Goal: Task Accomplishment & Management: Use online tool/utility

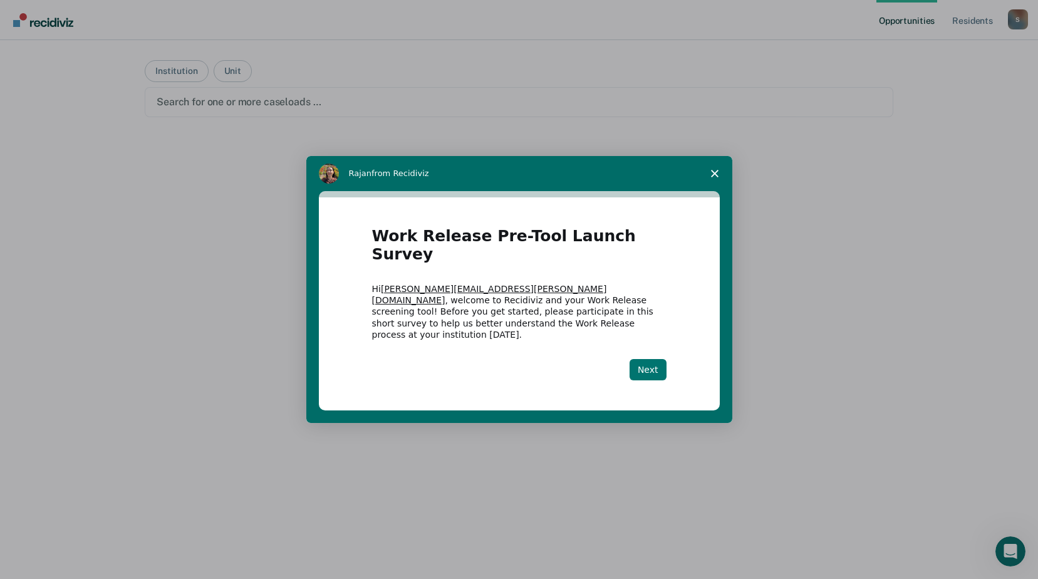
click at [646, 359] on button "Next" at bounding box center [648, 369] width 37 height 21
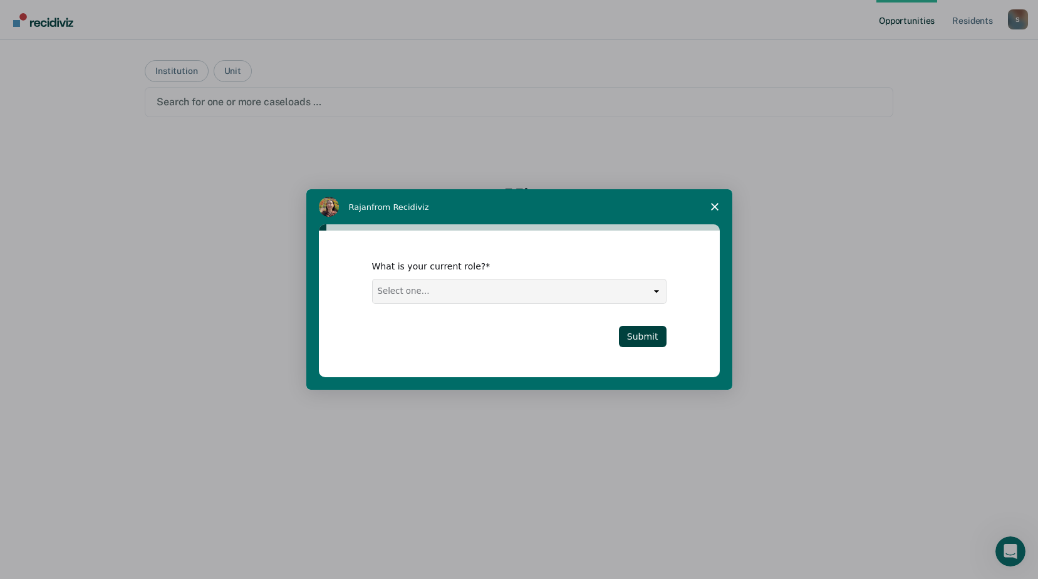
click at [662, 290] on select "Select one... Case Manager FUM Assistant [PERSON_NAME] [PERSON_NAME]" at bounding box center [519, 291] width 293 height 24
select select "Case Manager"
click at [373, 279] on select "Select one... Case Manager FUM Assistant [PERSON_NAME] [PERSON_NAME]" at bounding box center [519, 291] width 293 height 24
click at [644, 340] on button "Submit" at bounding box center [643, 336] width 48 height 21
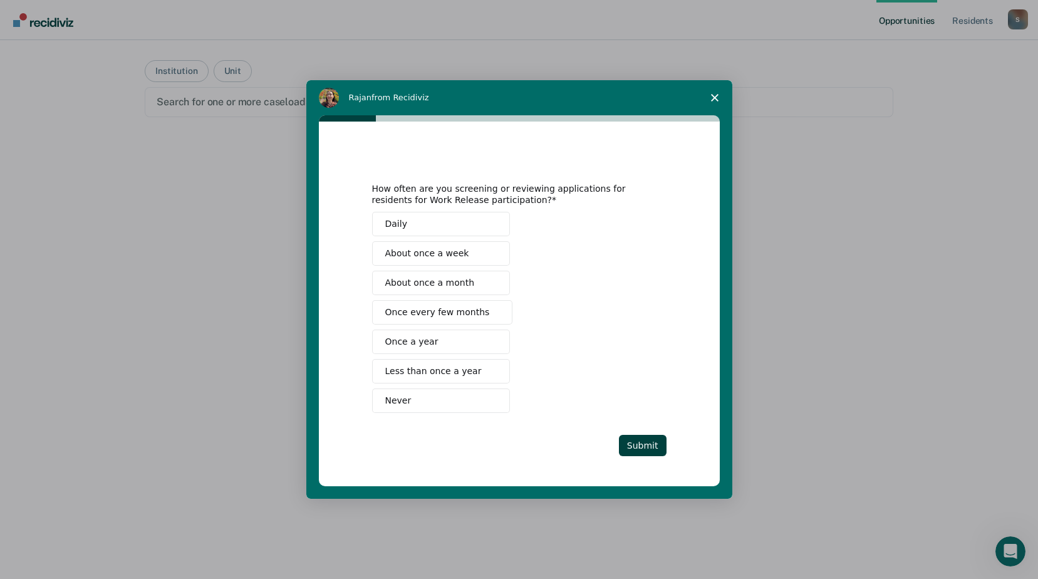
click at [415, 316] on span "Once every few months" at bounding box center [437, 312] width 105 height 13
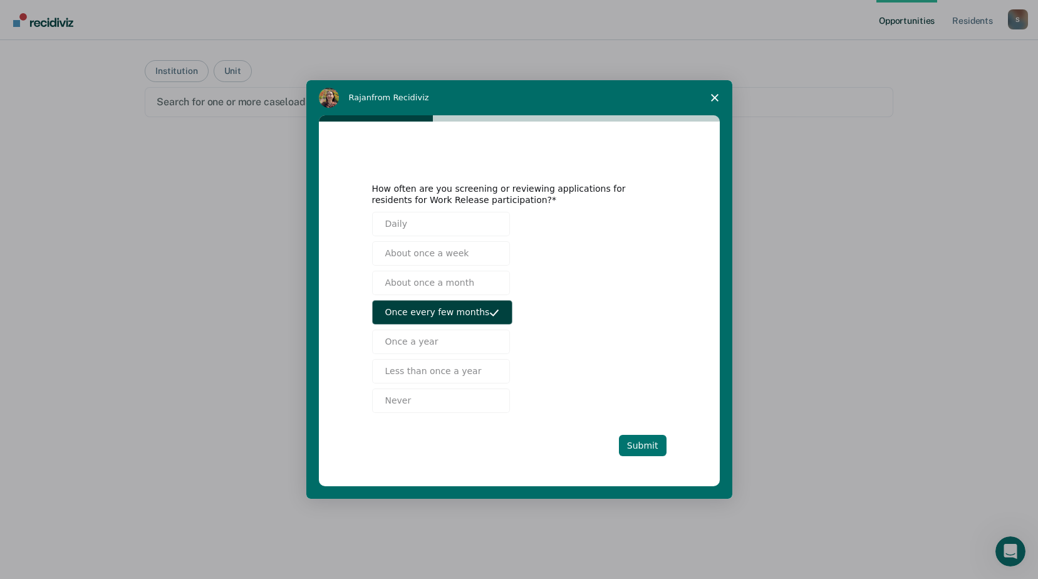
click at [646, 447] on button "Submit" at bounding box center [643, 445] width 48 height 21
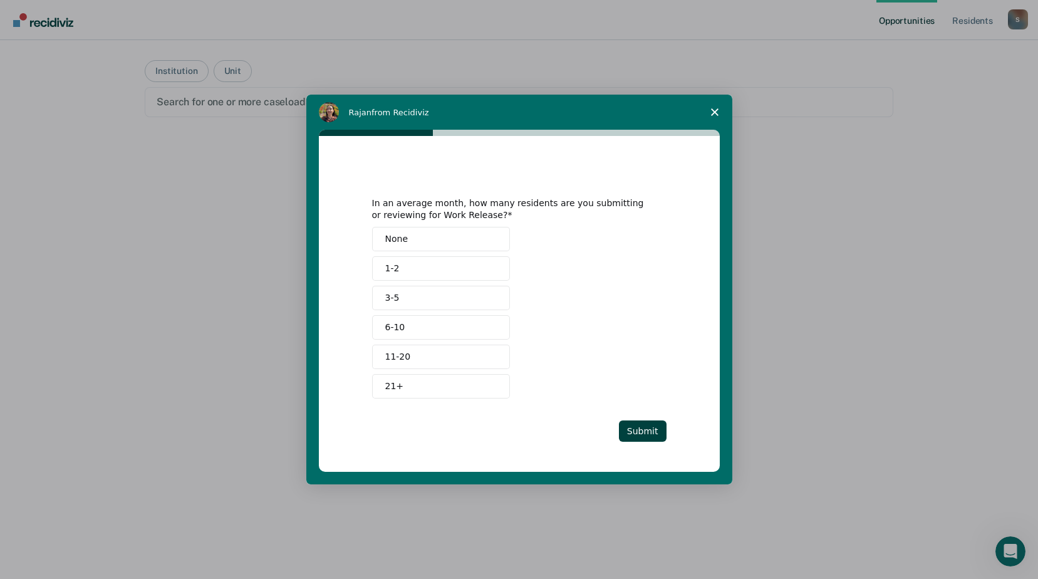
click at [415, 246] on button "None" at bounding box center [441, 239] width 138 height 24
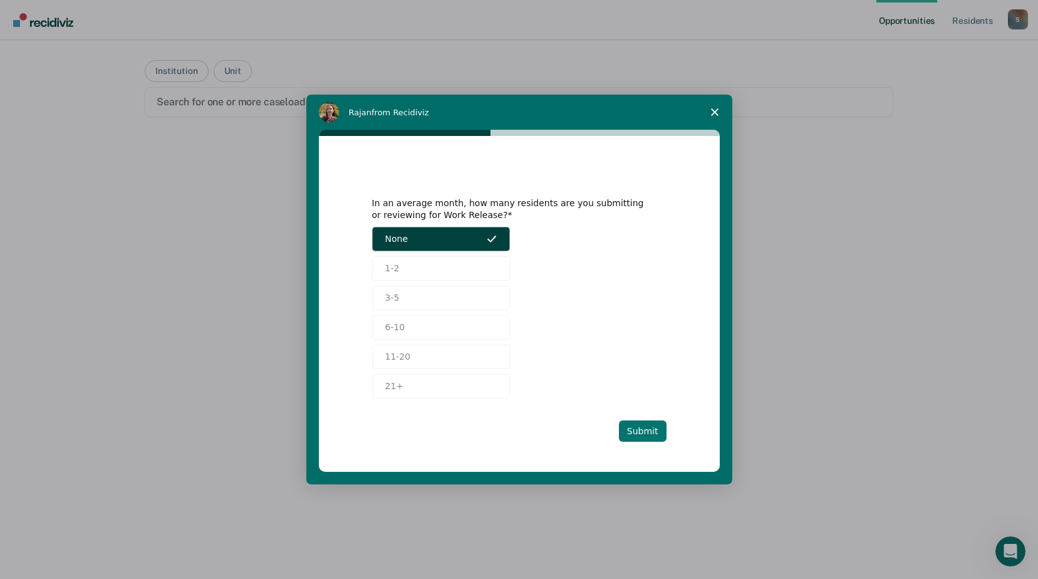
click at [653, 425] on button "Submit" at bounding box center [643, 430] width 48 height 21
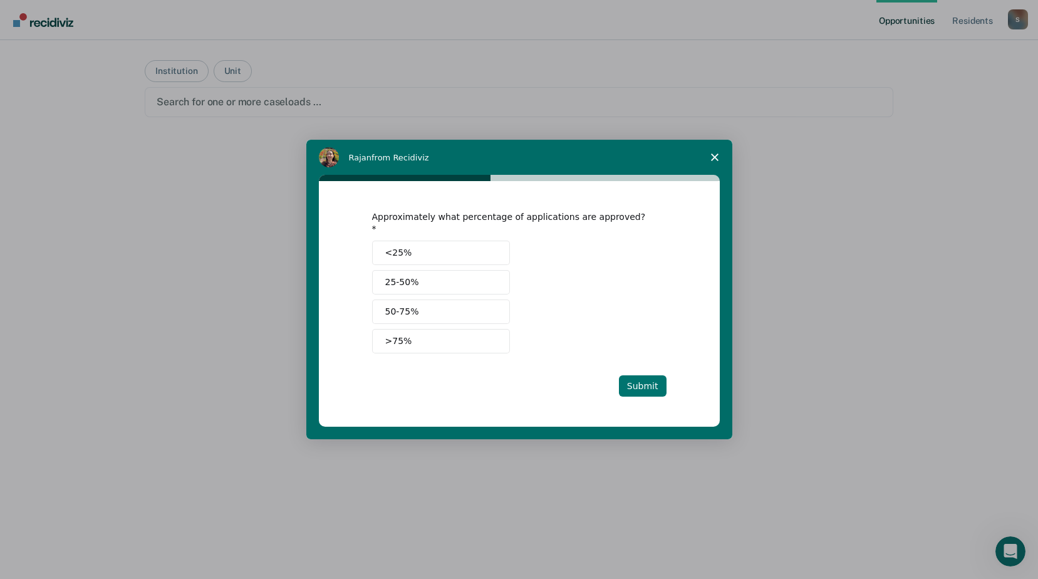
click at [649, 377] on button "Submit" at bounding box center [643, 385] width 48 height 21
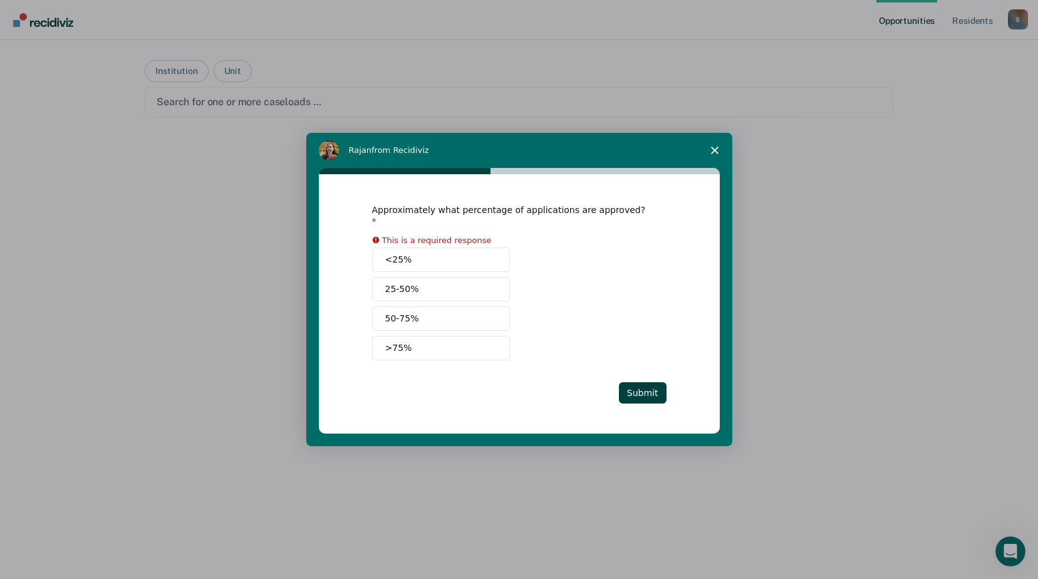
drag, startPoint x: 418, startPoint y: 251, endPoint x: 547, endPoint y: 313, distance: 143.5
click at [420, 253] on button "<25%" at bounding box center [441, 259] width 138 height 24
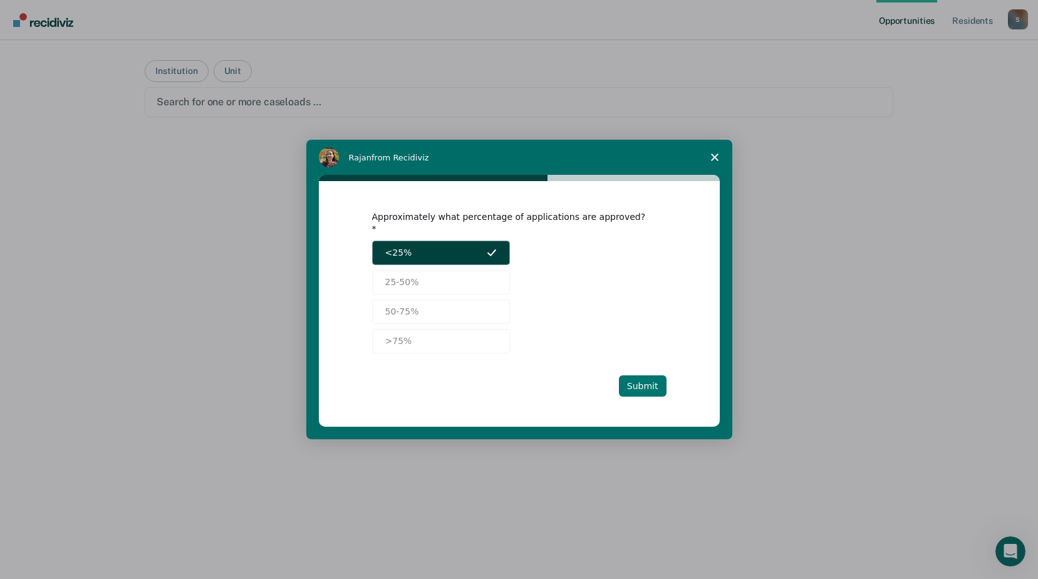
click at [638, 378] on button "Submit" at bounding box center [643, 385] width 48 height 21
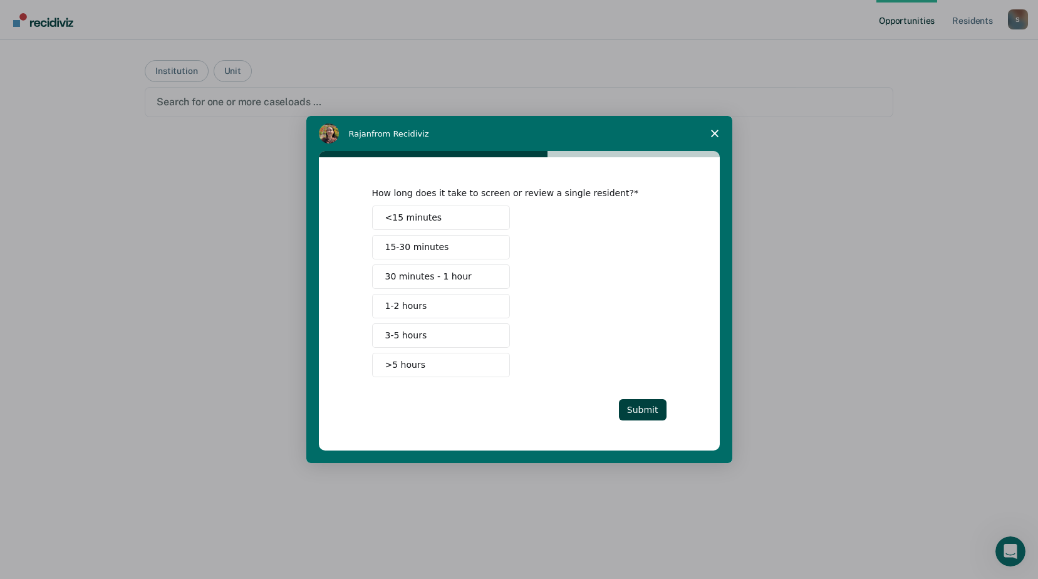
click at [440, 305] on button "1-2 hours" at bounding box center [441, 306] width 138 height 24
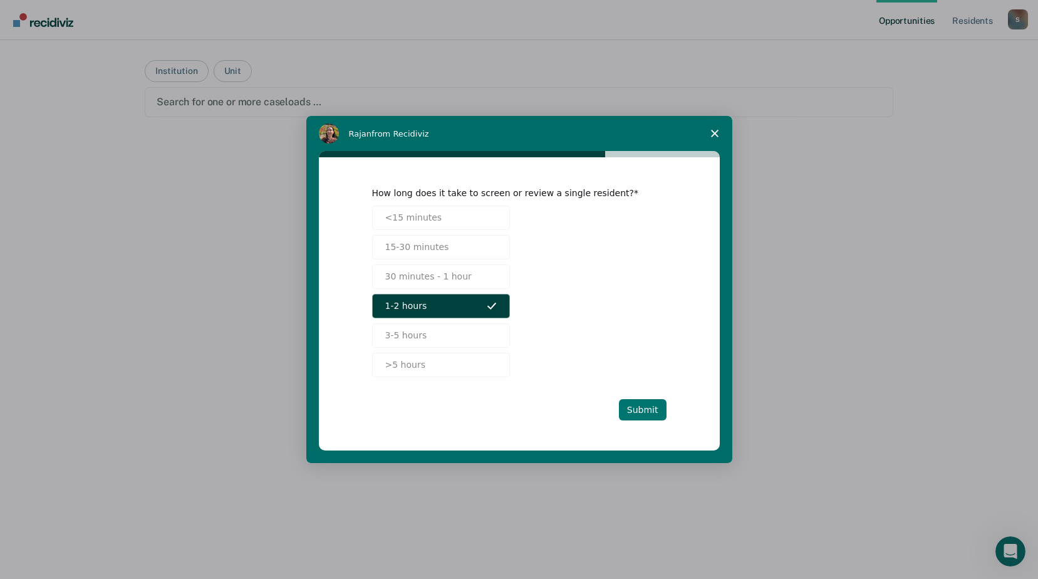
click at [647, 410] on button "Submit" at bounding box center [643, 409] width 48 height 21
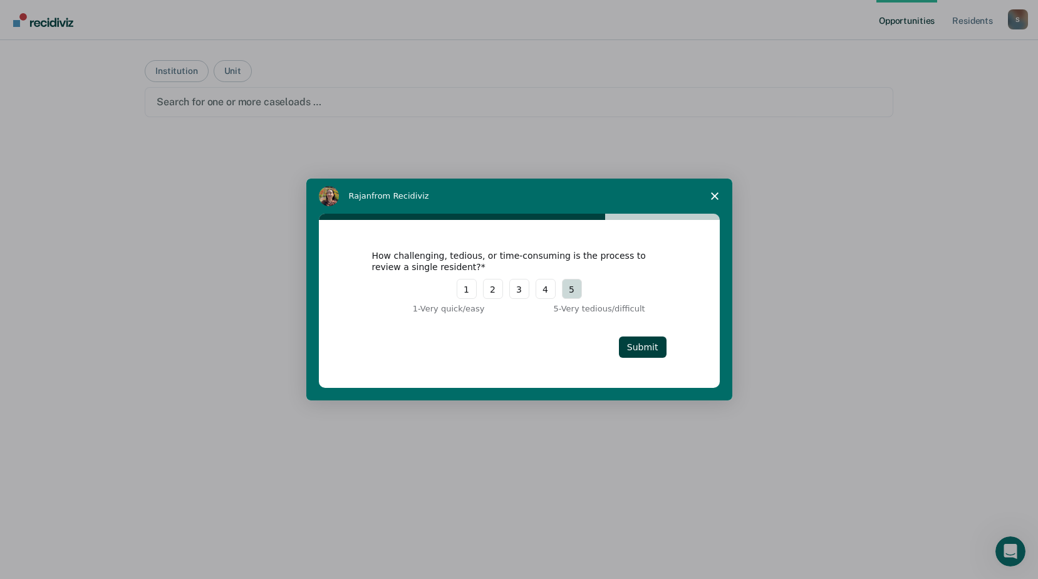
click at [570, 289] on button "5" at bounding box center [572, 289] width 20 height 20
click at [640, 341] on button "Submit" at bounding box center [643, 346] width 48 height 21
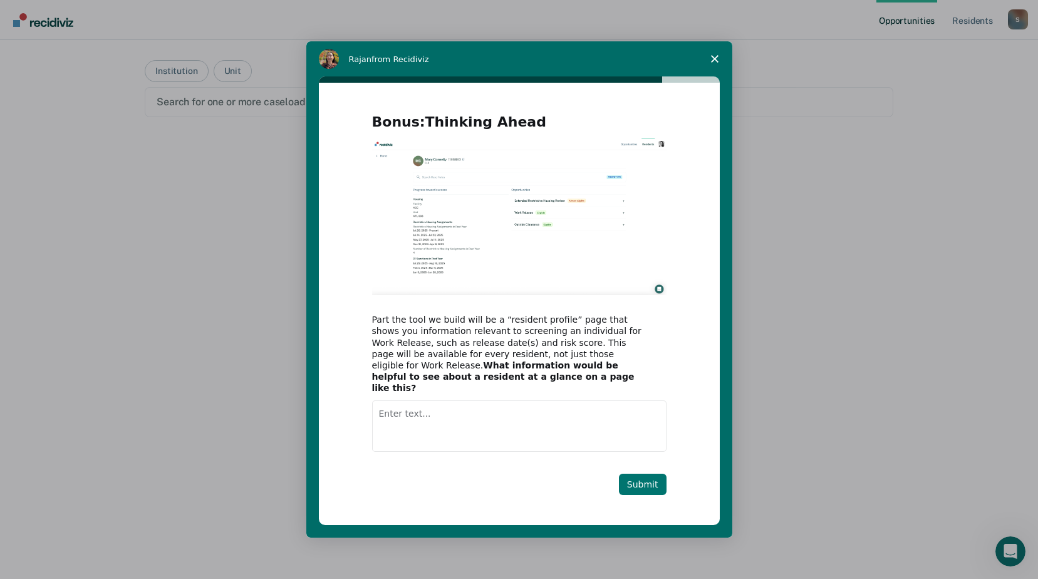
click at [645, 481] on button "Submit" at bounding box center [643, 484] width 48 height 21
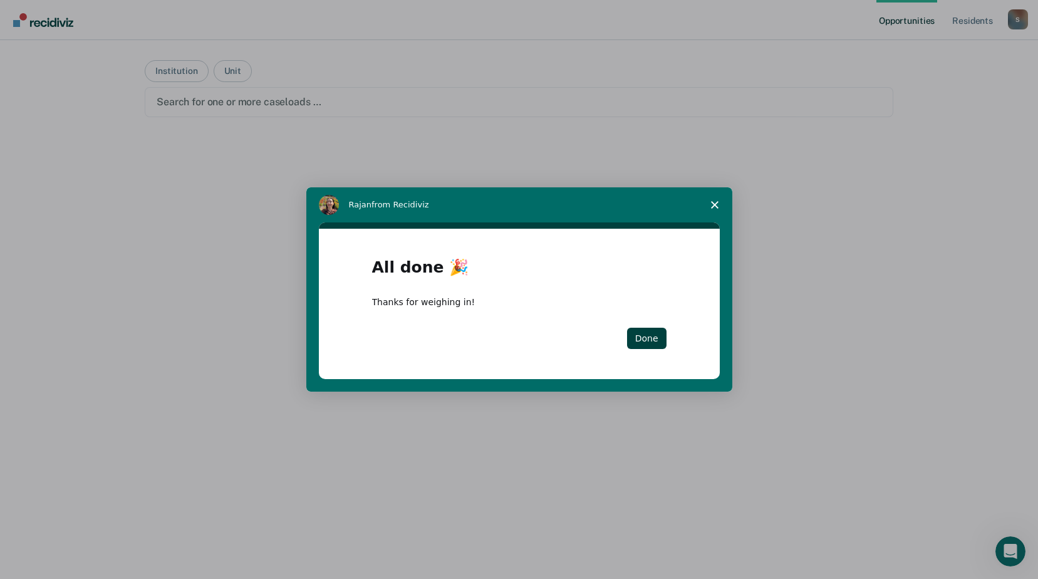
click at [719, 199] on span "Close survey" at bounding box center [714, 204] width 35 height 35
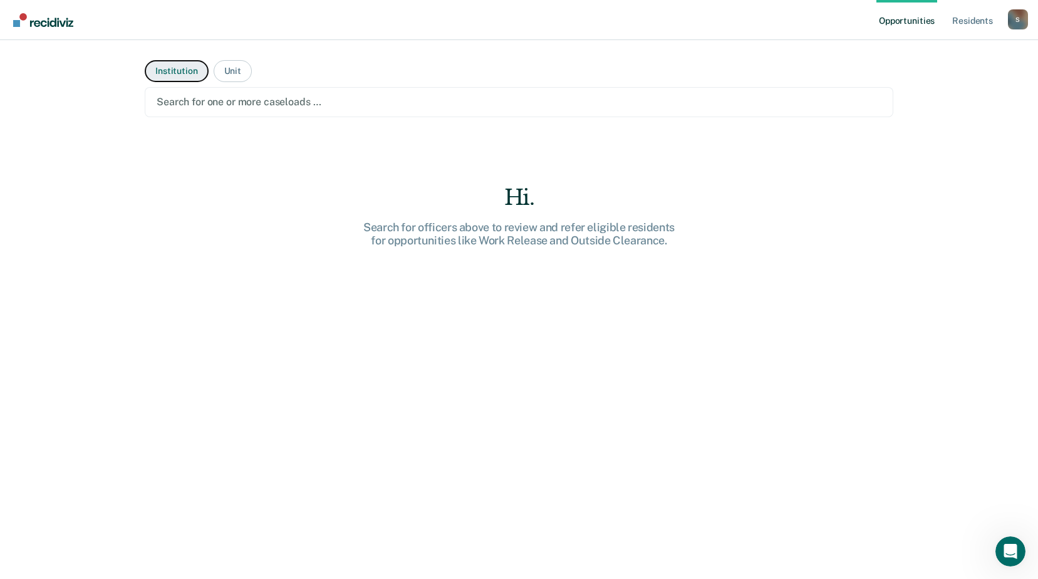
click at [178, 70] on button "Institution" at bounding box center [176, 71] width 63 height 22
click at [177, 70] on button "Institution" at bounding box center [176, 71] width 63 height 22
click at [232, 74] on button "Unit" at bounding box center [233, 71] width 38 height 22
click at [981, 21] on link "Resident s" at bounding box center [973, 20] width 46 height 40
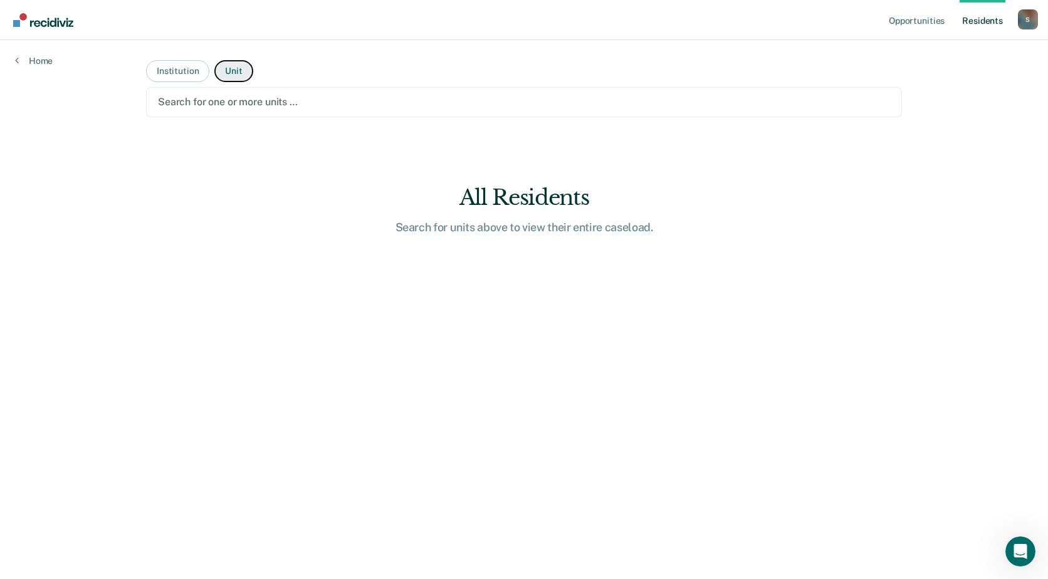
click at [234, 73] on button "Unit" at bounding box center [233, 71] width 38 height 22
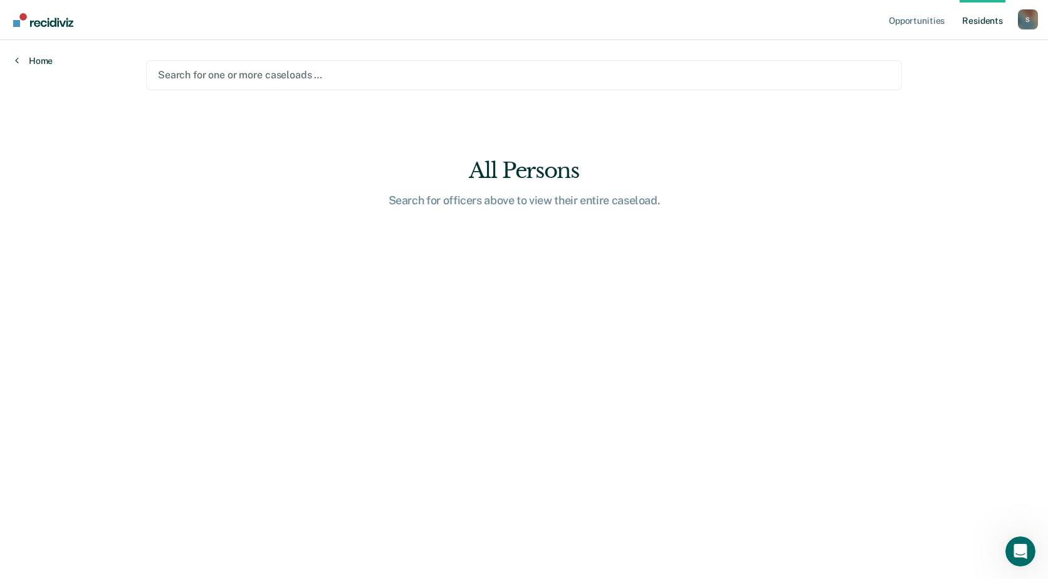
click at [36, 58] on link "Home" at bounding box center [34, 60] width 38 height 11
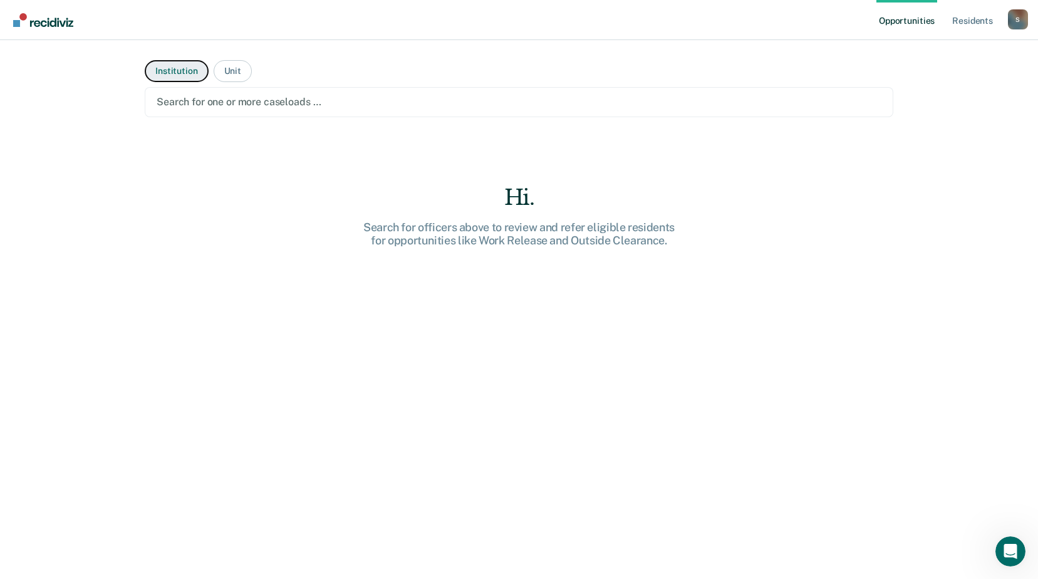
click at [166, 63] on button "Institution" at bounding box center [176, 71] width 63 height 22
click at [387, 103] on div at bounding box center [519, 102] width 725 height 14
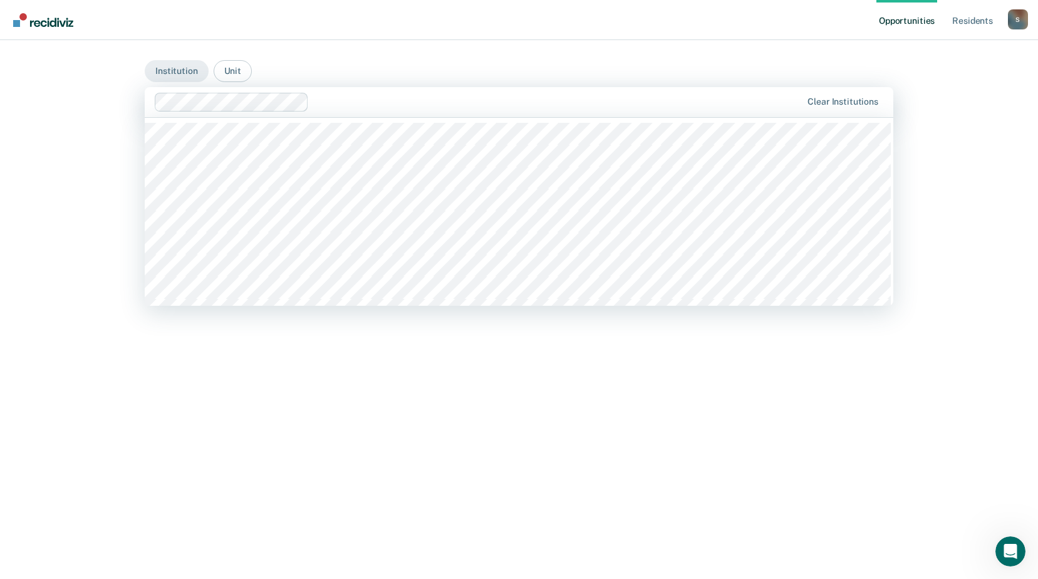
drag, startPoint x: 311, startPoint y: 102, endPoint x: 360, endPoint y: 100, distance: 48.9
click at [315, 102] on div at bounding box center [557, 102] width 487 height 14
click at [240, 66] on button "Unit" at bounding box center [233, 71] width 38 height 22
click at [261, 103] on div at bounding box center [519, 102] width 726 height 14
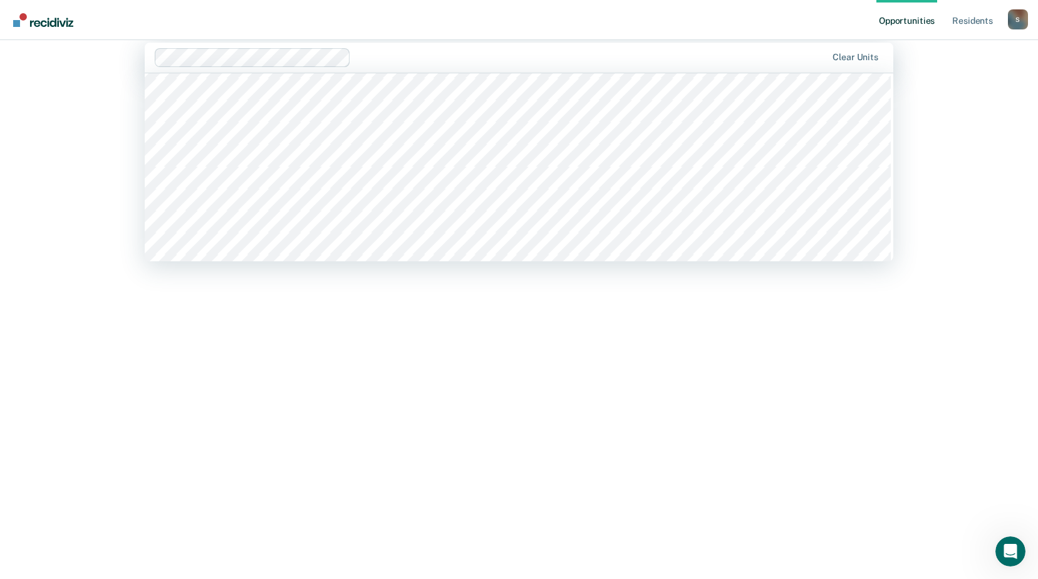
scroll to position [1128, 0]
click at [299, 54] on div at bounding box center [519, 57] width 726 height 14
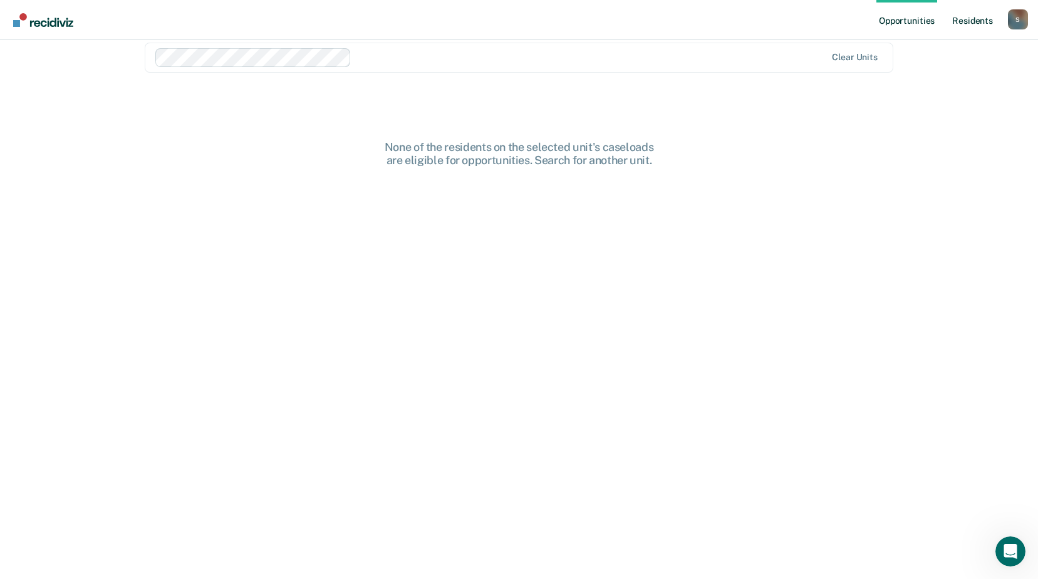
click at [972, 16] on link "Resident s" at bounding box center [973, 20] width 46 height 40
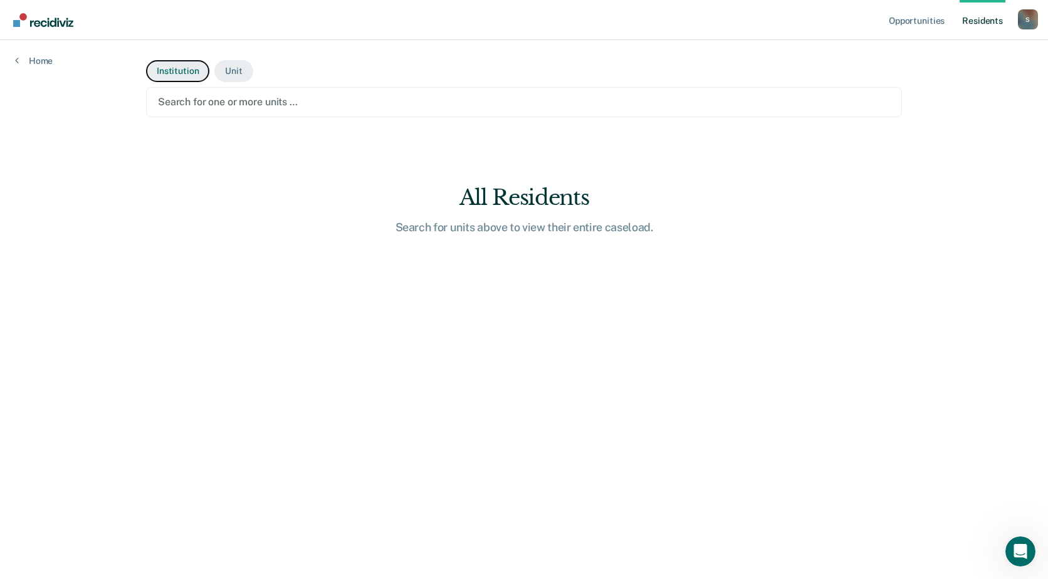
click at [192, 70] on button "Institution" at bounding box center [177, 71] width 63 height 22
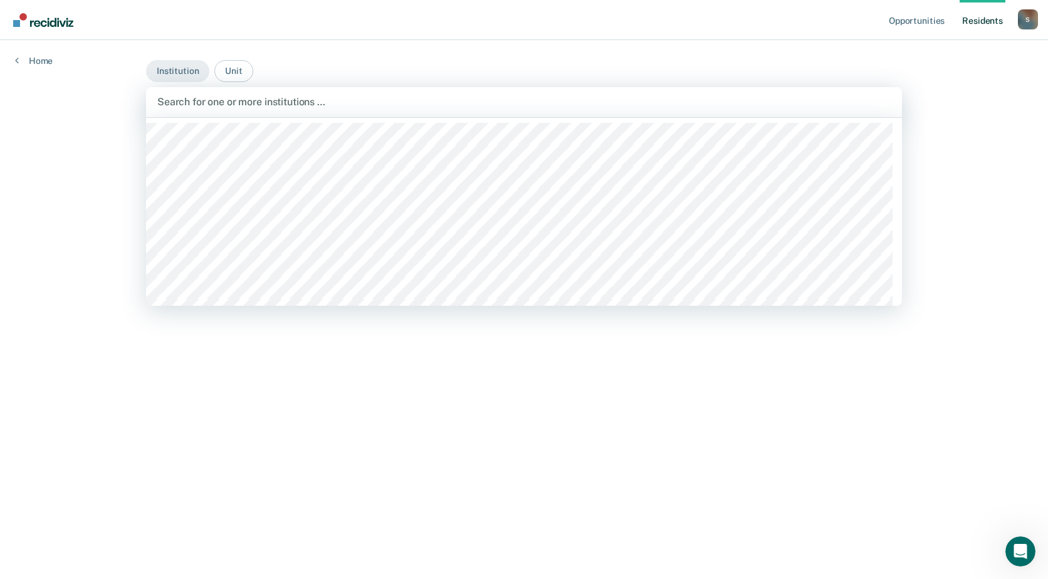
click at [350, 100] on div at bounding box center [523, 102] width 733 height 14
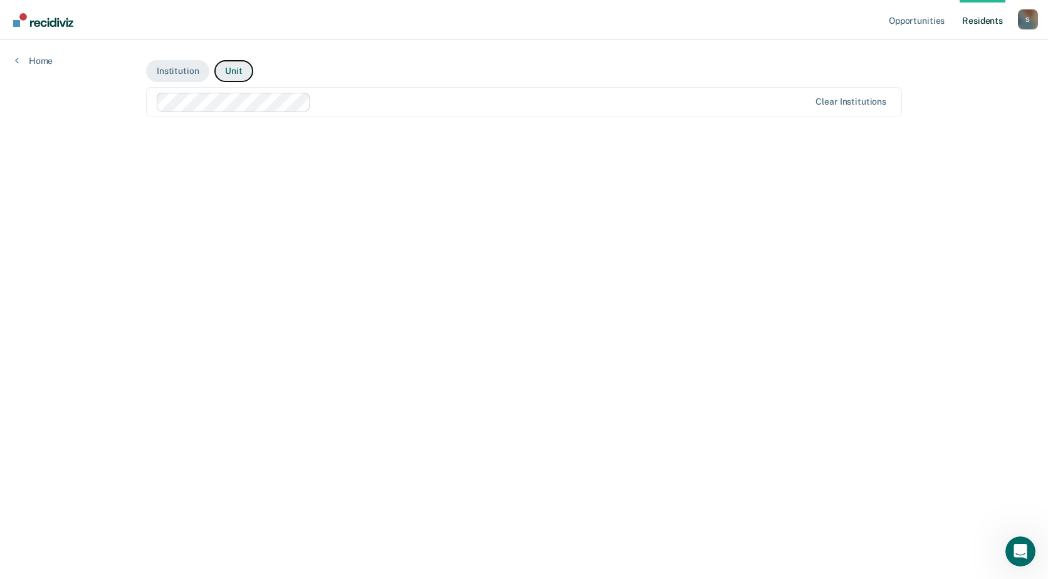
click at [231, 68] on button "Unit" at bounding box center [233, 71] width 38 height 22
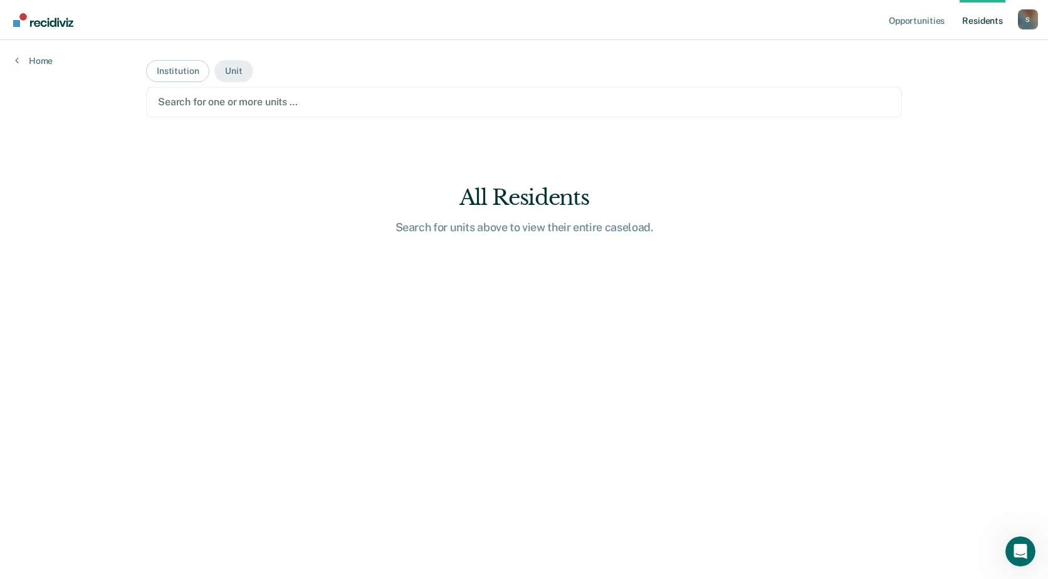
click at [193, 102] on div at bounding box center [524, 102] width 732 height 14
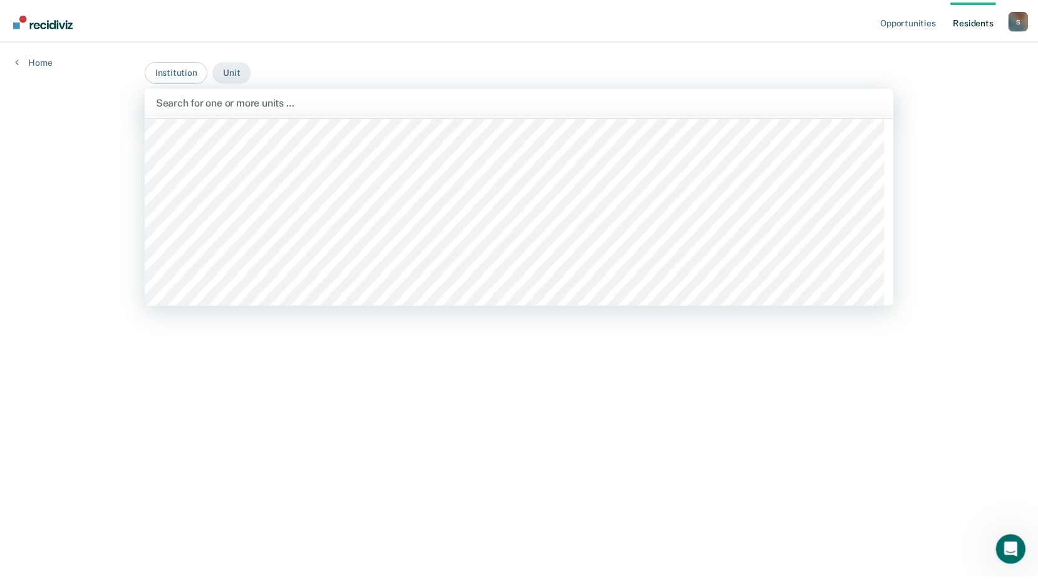
scroll to position [1065, 0]
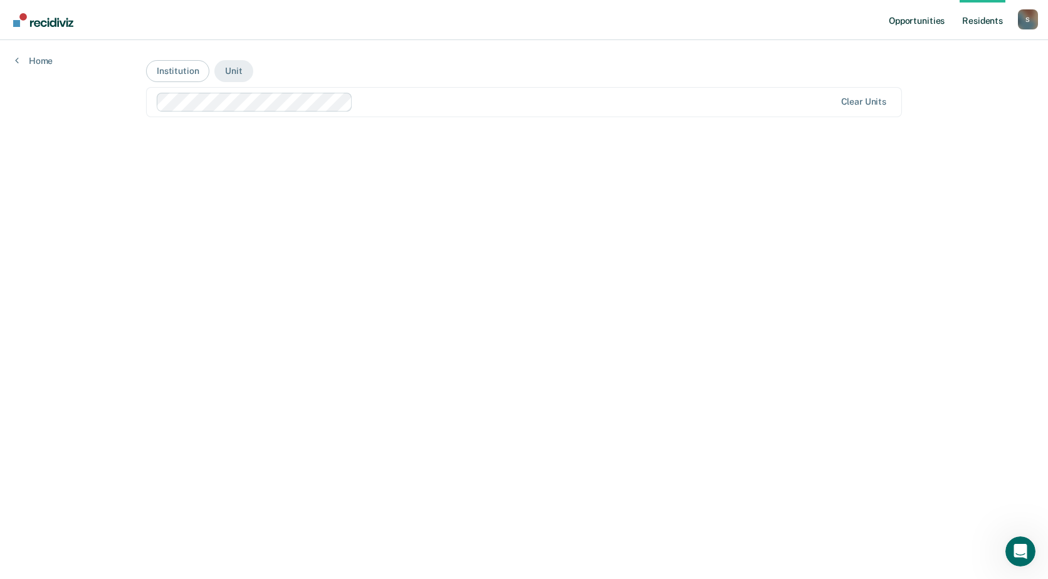
click at [933, 20] on link "Opportunities" at bounding box center [916, 20] width 61 height 40
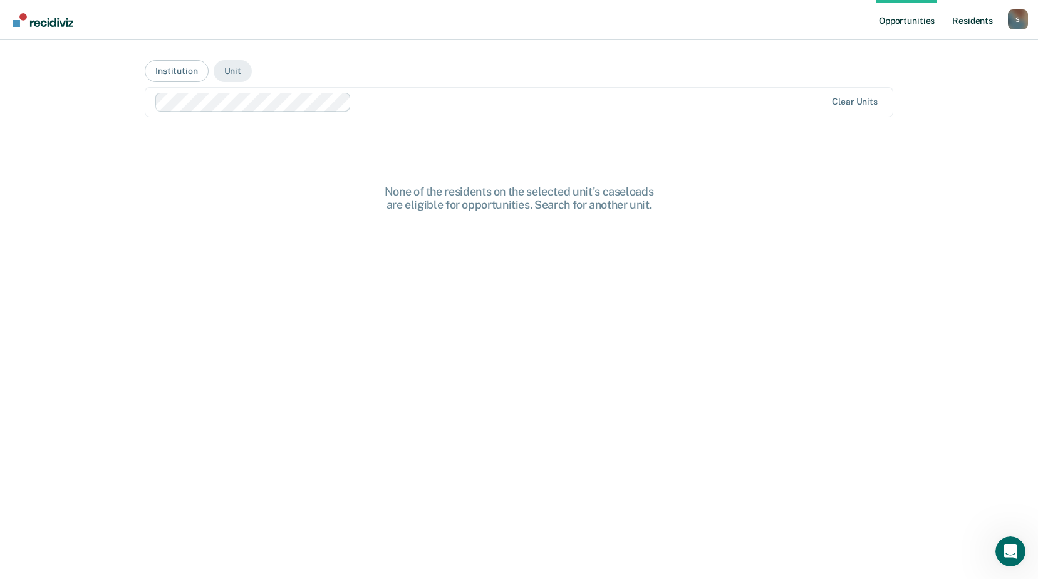
click at [970, 16] on link "Resident s" at bounding box center [973, 20] width 46 height 40
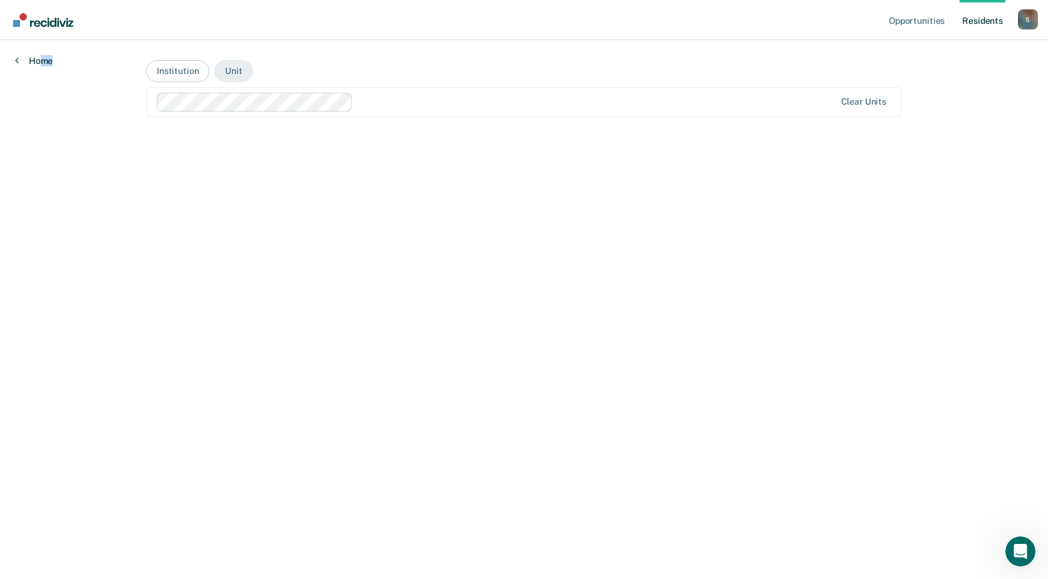
drag, startPoint x: 66, startPoint y: 65, endPoint x: 43, endPoint y: 61, distance: 24.2
click at [43, 61] on div "Home" at bounding box center [34, 53] width 68 height 26
click at [43, 61] on link "Home" at bounding box center [34, 60] width 38 height 11
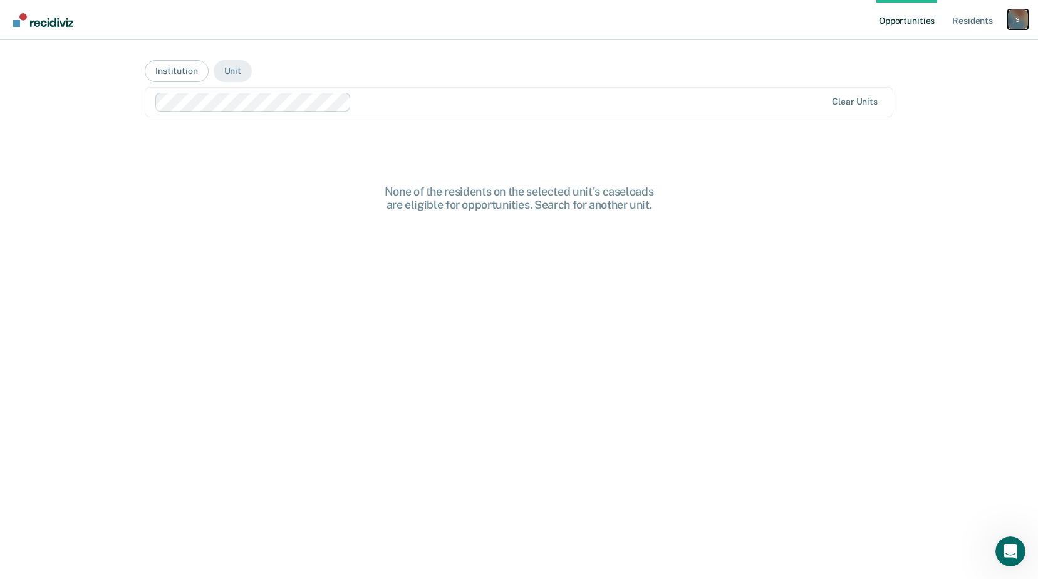
click at [1022, 16] on div "S" at bounding box center [1018, 19] width 20 height 20
click at [971, 18] on link "Resident s" at bounding box center [973, 20] width 46 height 40
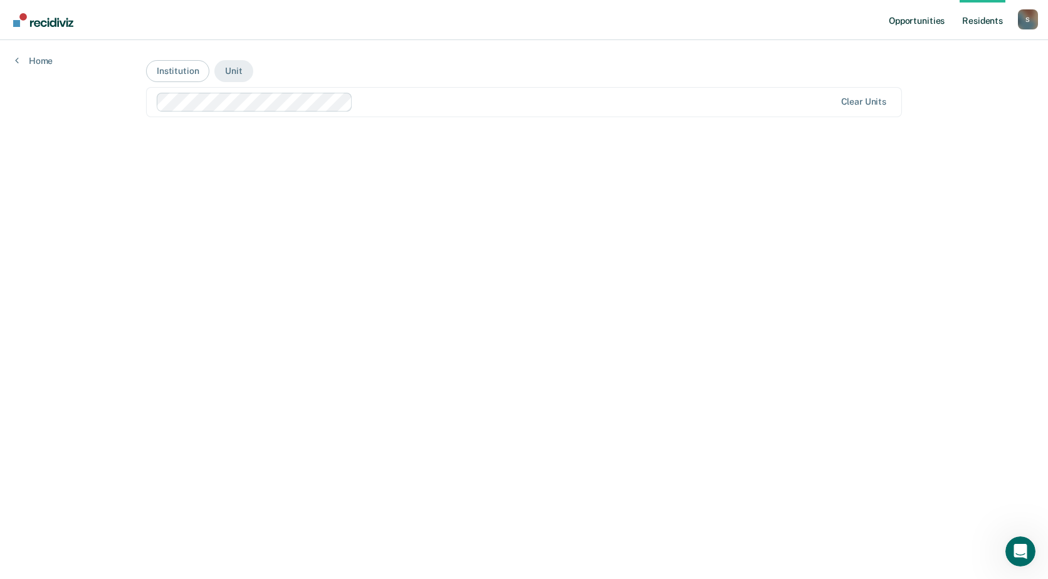
click at [919, 26] on link "Opportunities" at bounding box center [916, 20] width 61 height 40
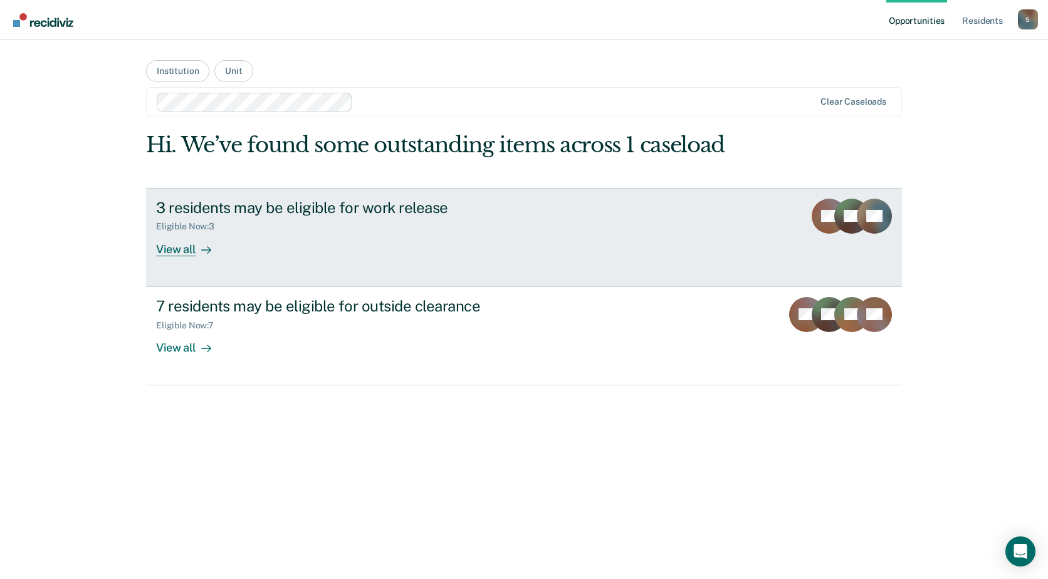
click at [177, 247] on div "View all" at bounding box center [191, 244] width 70 height 24
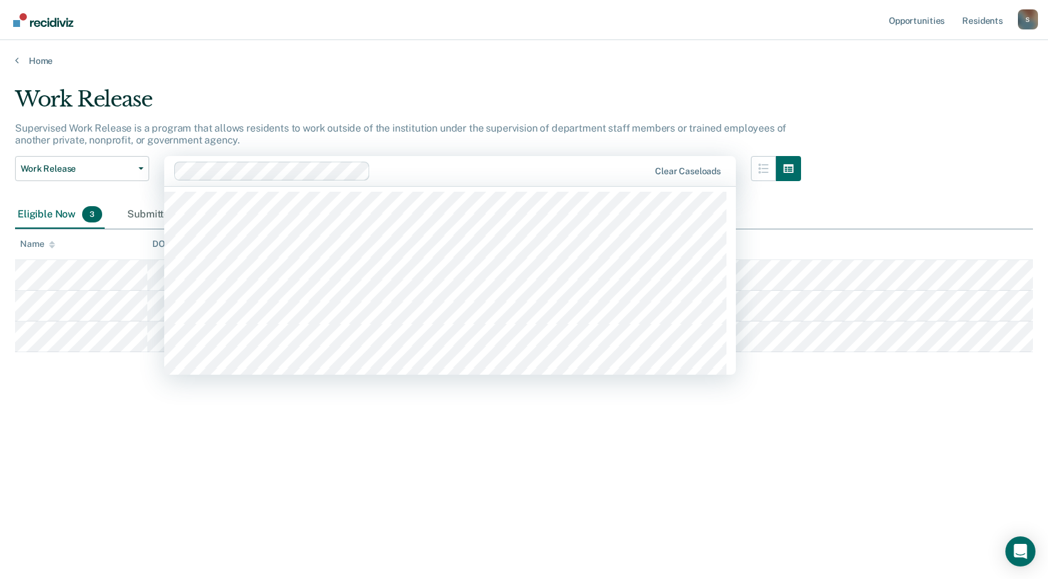
click at [402, 165] on div at bounding box center [512, 171] width 274 height 14
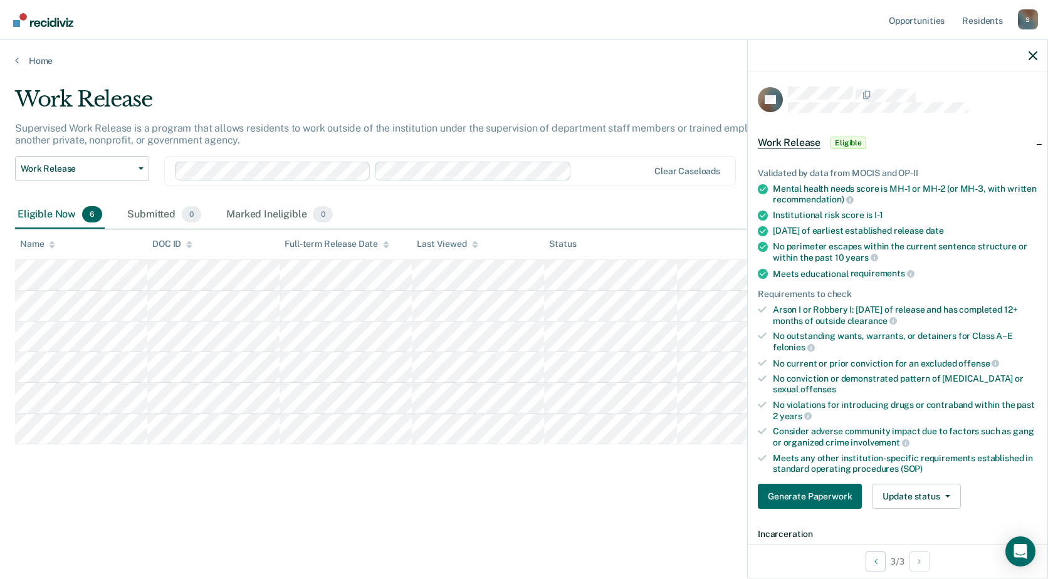
click at [761, 429] on icon at bounding box center [761, 431] width 9 height 9
click at [761, 431] on icon at bounding box center [761, 431] width 9 height 7
drag, startPoint x: 761, startPoint y: 431, endPoint x: 816, endPoint y: 429, distance: 55.2
click at [816, 429] on div "Consider adverse community impact due to factors such as gang or organized crim…" at bounding box center [905, 436] width 264 height 21
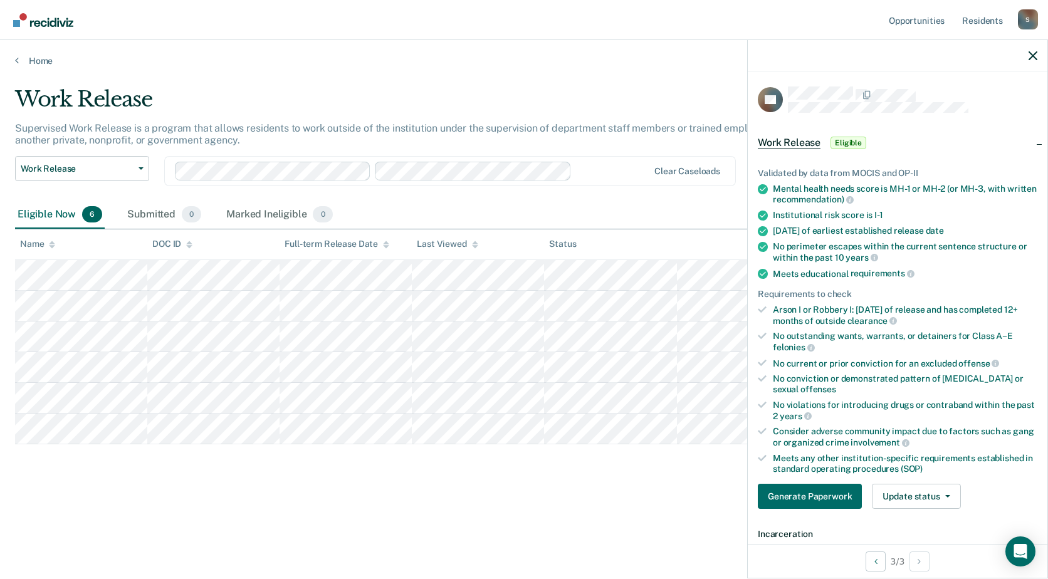
drag, startPoint x: 689, startPoint y: 482, endPoint x: 603, endPoint y: 491, distance: 85.7
click at [605, 492] on div "Work Release Supervised Work Release is a program that allows residents to work…" at bounding box center [524, 305] width 1018 height 439
click at [1031, 18] on div "S" at bounding box center [1028, 19] width 20 height 20
click at [949, 83] on link "Log Out" at bounding box center [977, 82] width 101 height 11
